Goal: Information Seeking & Learning: Learn about a topic

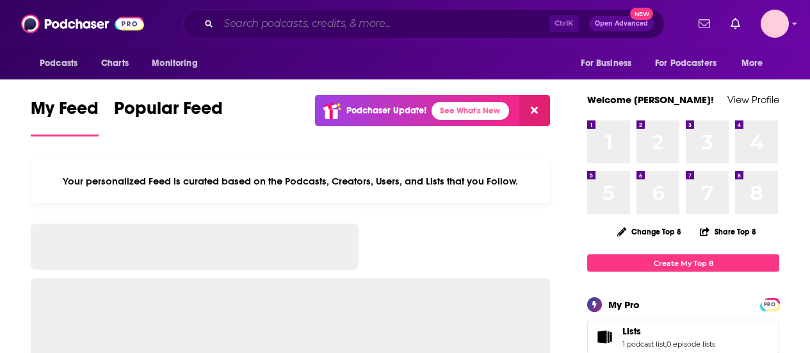
click at [279, 27] on input "Search podcasts, credits, & more..." at bounding box center [383, 23] width 330 height 20
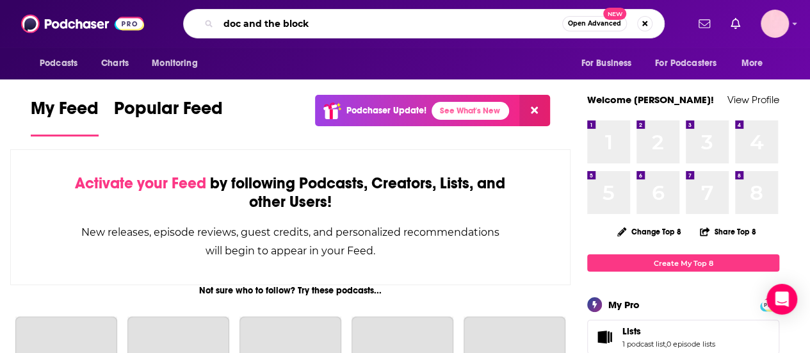
type input "doc and the block"
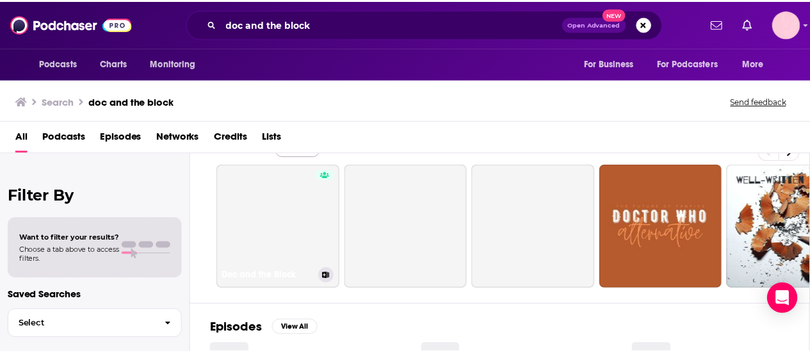
scroll to position [28, 0]
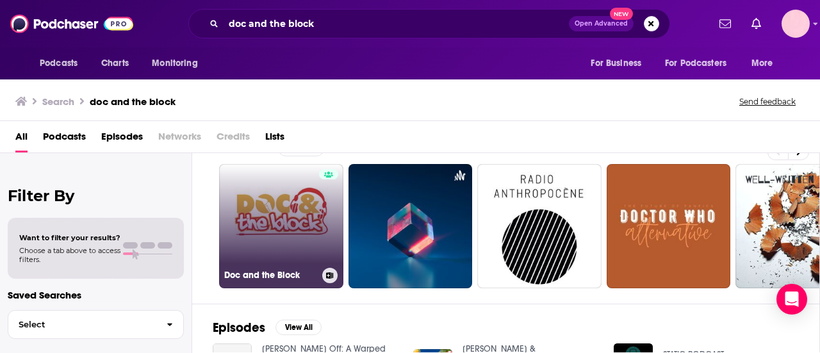
click at [289, 202] on link "Doc and the Block" at bounding box center [281, 226] width 124 height 124
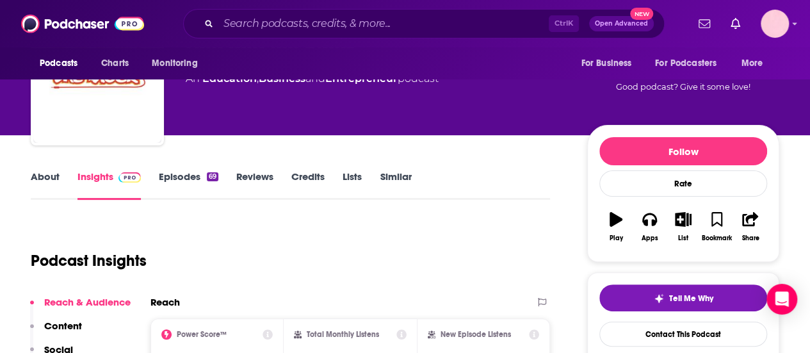
scroll to position [72, 0]
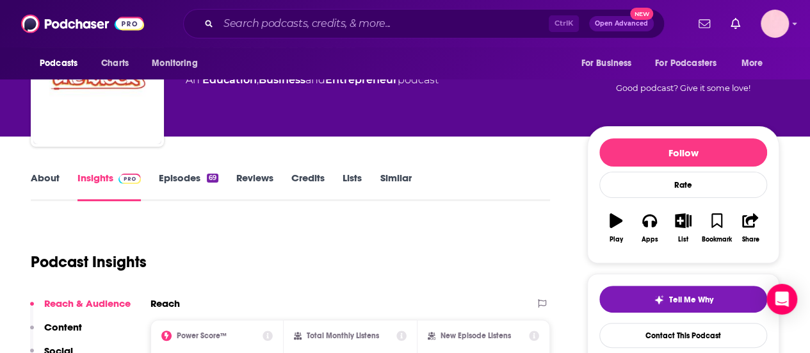
click at [56, 176] on link "About" at bounding box center [45, 186] width 29 height 29
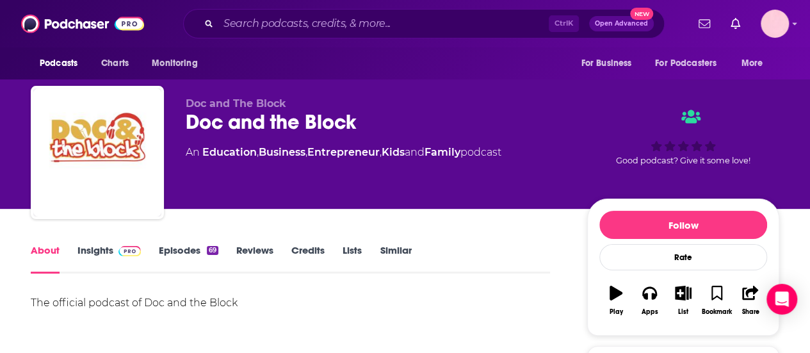
click at [124, 250] on img at bounding box center [129, 251] width 22 height 10
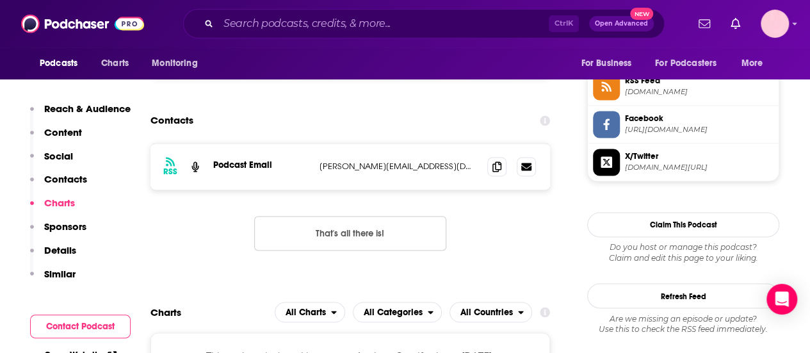
scroll to position [865, 0]
